Goal: Task Accomplishment & Management: Use online tool/utility

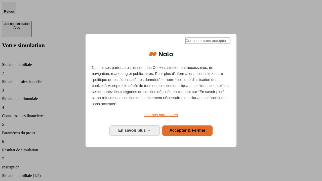
click at [207, 42] on span "Continuer sans accepter →" at bounding box center [207, 41] width 45 height 6
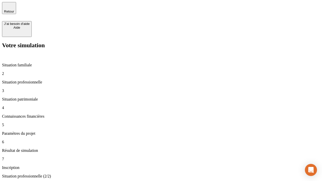
type input "30 000"
type input "0"
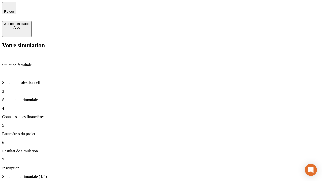
type input "1 000"
